Goal: Task Accomplishment & Management: Manage account settings

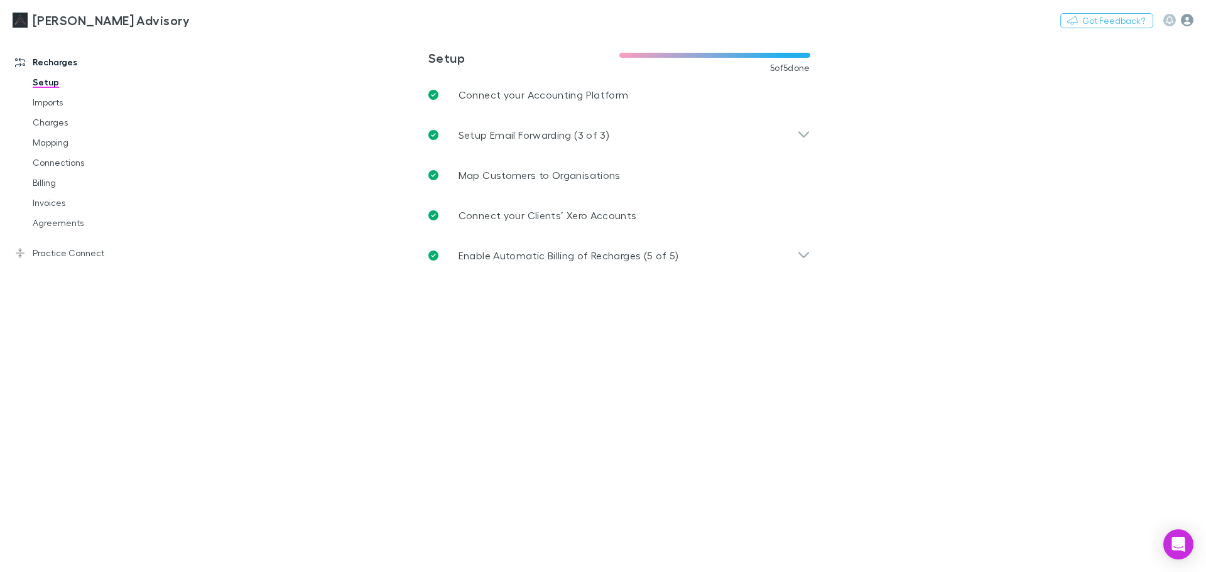
click at [1192, 24] on icon "button" at bounding box center [1187, 20] width 13 height 13
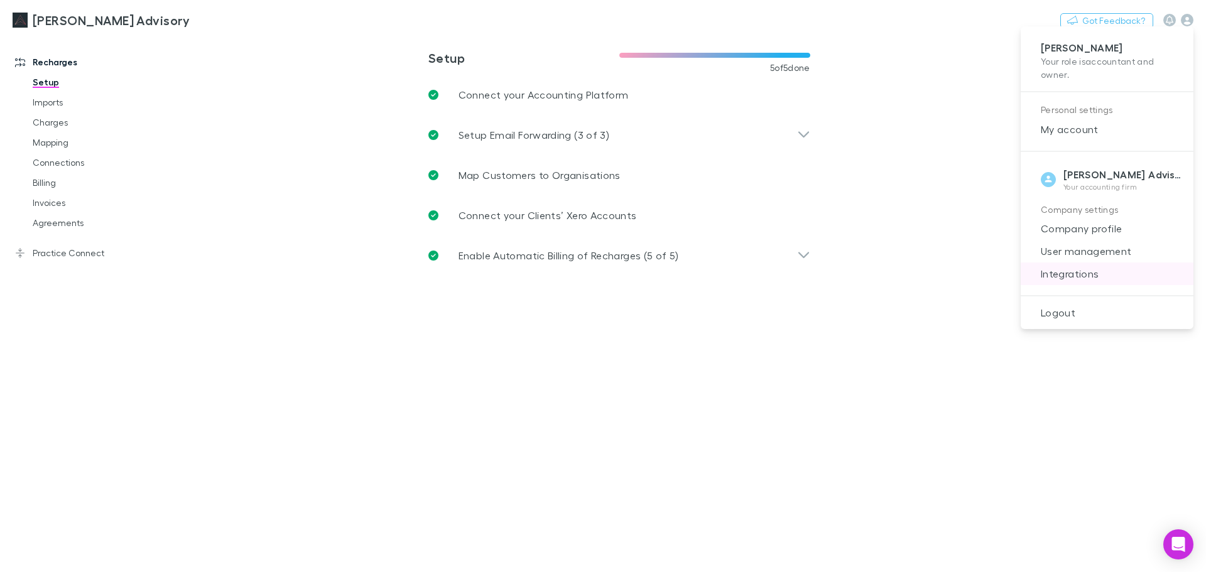
click at [1097, 274] on span "Integrations" at bounding box center [1107, 273] width 153 height 15
